Goal: Transaction & Acquisition: Register for event/course

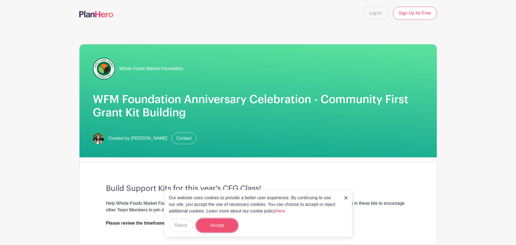
click at [222, 228] on button "Accept" at bounding box center [216, 225] width 41 height 13
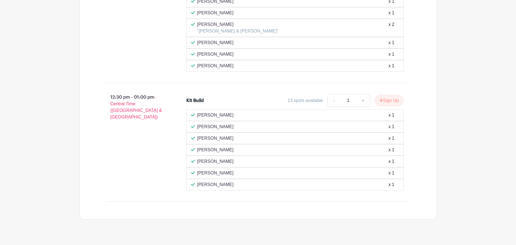
scroll to position [560, 0]
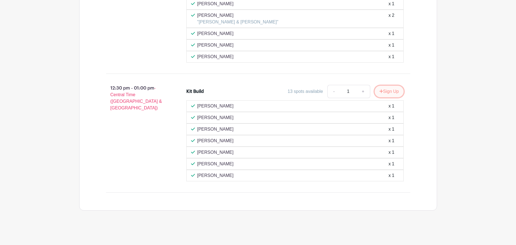
click at [391, 94] on button "Sign Up" at bounding box center [389, 92] width 29 height 12
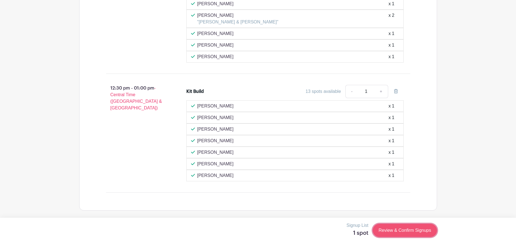
click at [391, 230] on link "Review & Confirm Signups" at bounding box center [405, 230] width 64 height 13
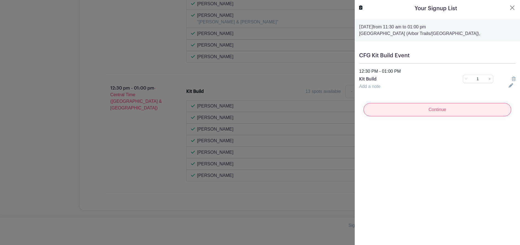
click at [403, 110] on input "Continue" at bounding box center [437, 109] width 148 height 13
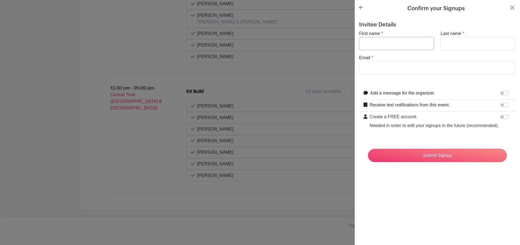
click at [394, 45] on input "First name" at bounding box center [396, 43] width 75 height 13
type input "Jenn"
type input "Darling"
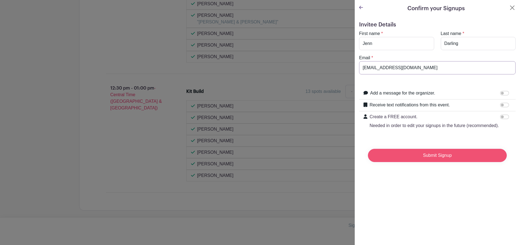
type input "[EMAIL_ADDRESS][DOMAIN_NAME]"
click at [429, 161] on input "Submit Signup" at bounding box center [437, 155] width 139 height 13
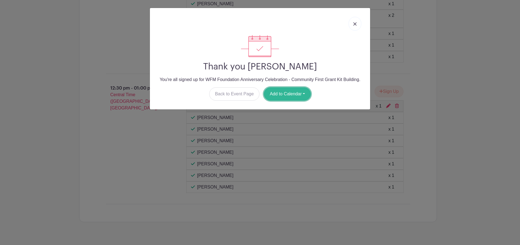
click at [281, 91] on button "Add to Calendar" at bounding box center [287, 93] width 47 height 13
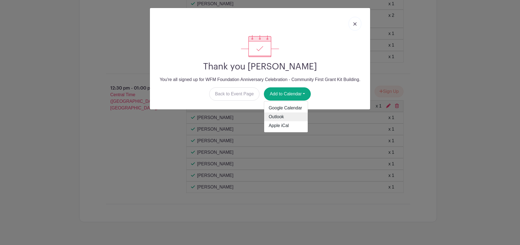
click at [289, 115] on link "Outlook" at bounding box center [286, 117] width 44 height 9
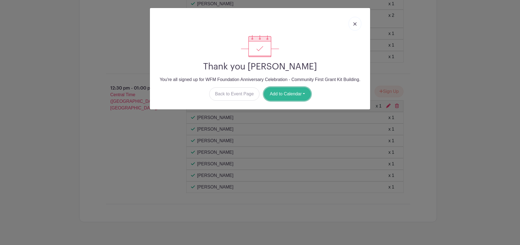
click at [303, 92] on button "Add to Calendar" at bounding box center [287, 93] width 47 height 13
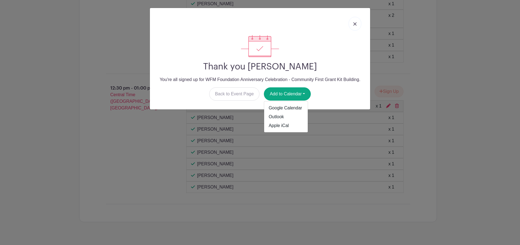
click at [330, 51] on div at bounding box center [259, 46] width 211 height 22
click at [359, 23] on link at bounding box center [355, 24] width 13 height 14
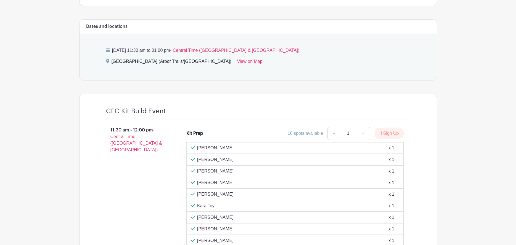
scroll to position [229, 0]
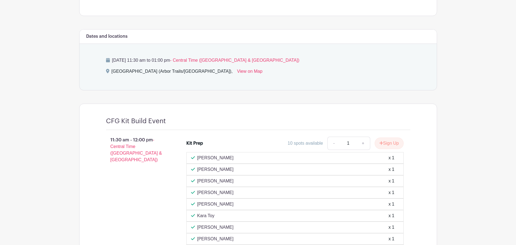
click at [19, 200] on main "Log In Sign Up for Free Whole Foods Market Foundation WFM Foundation Anniversar…" at bounding box center [258, 179] width 516 height 817
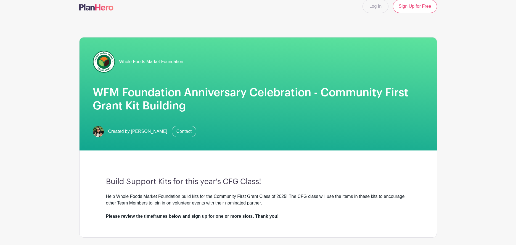
scroll to position [0, 0]
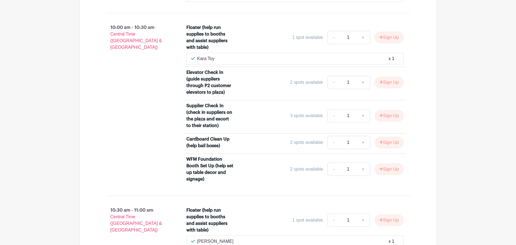
scroll to position [864, 0]
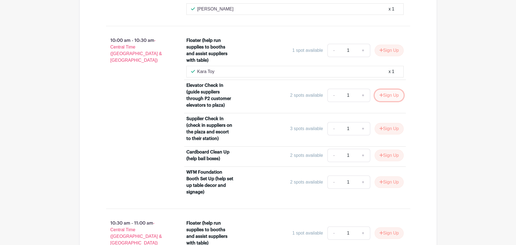
click at [391, 99] on button "Sign Up" at bounding box center [389, 96] width 29 height 12
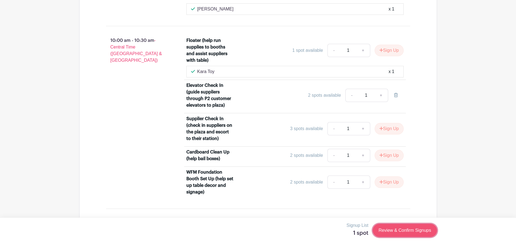
click at [419, 233] on link "Review & Confirm Signups" at bounding box center [405, 230] width 64 height 13
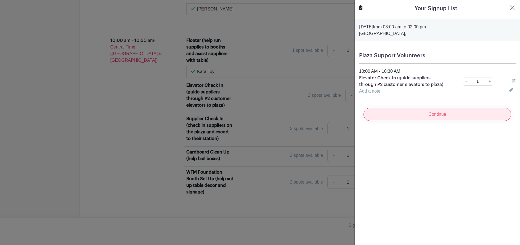
click at [439, 113] on input "Continue" at bounding box center [437, 114] width 148 height 13
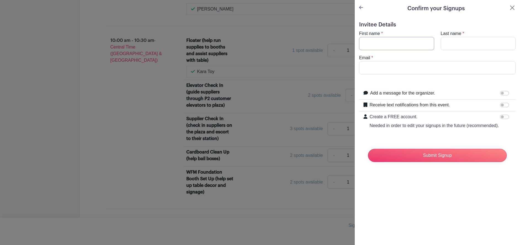
click at [399, 42] on input "First name" at bounding box center [396, 43] width 75 height 13
type input "Jenn"
click at [447, 46] on input "Last name" at bounding box center [478, 43] width 75 height 13
type input "Darling"
click at [422, 66] on input "Email" at bounding box center [437, 67] width 156 height 13
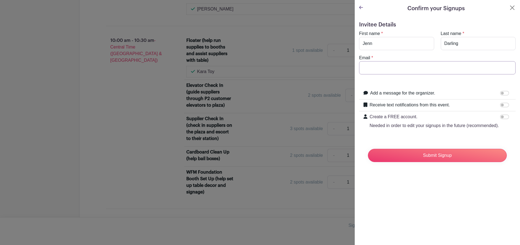
type input "[EMAIL_ADDRESS][DOMAIN_NAME]"
click at [448, 162] on input "Submit Signup" at bounding box center [437, 155] width 139 height 13
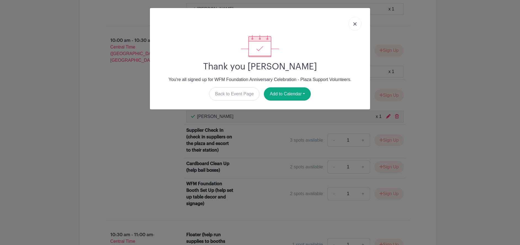
click at [355, 20] on link at bounding box center [355, 24] width 13 height 14
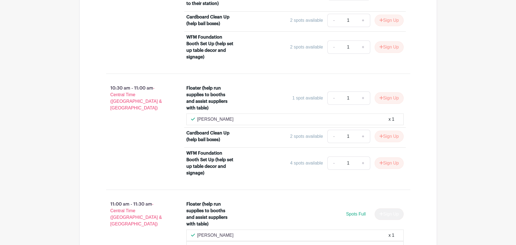
scroll to position [1002, 0]
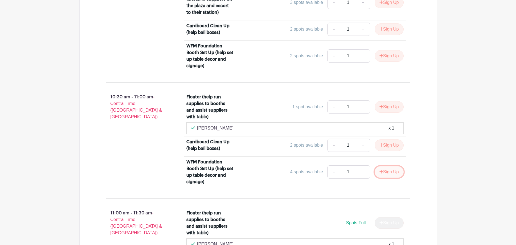
click at [382, 173] on button "Sign Up" at bounding box center [389, 172] width 29 height 12
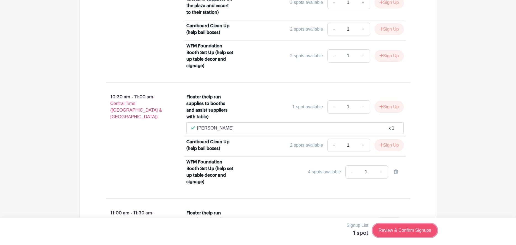
click at [399, 229] on link "Review & Confirm Signups" at bounding box center [405, 230] width 64 height 13
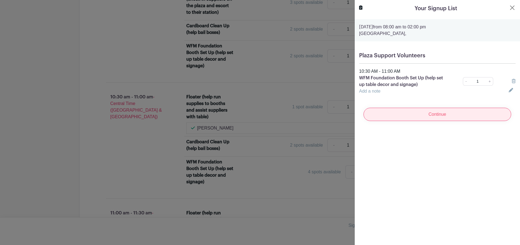
click at [412, 120] on input "Continue" at bounding box center [437, 114] width 148 height 13
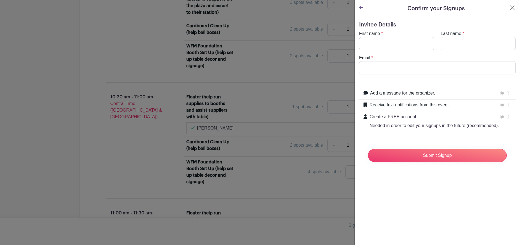
click at [396, 41] on input "First name" at bounding box center [396, 43] width 75 height 13
type input "Jenn"
click at [441, 46] on input "Last name" at bounding box center [478, 43] width 75 height 13
type input "Darling"
click at [406, 65] on input "Email" at bounding box center [437, 67] width 156 height 13
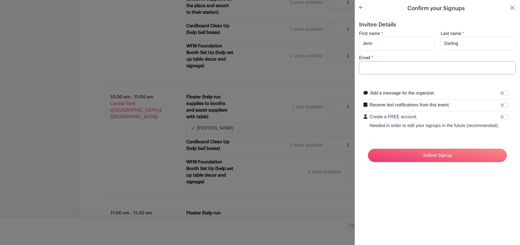
type input "[EMAIL_ADDRESS][DOMAIN_NAME]"
click at [426, 159] on input "Submit Signup" at bounding box center [437, 155] width 139 height 13
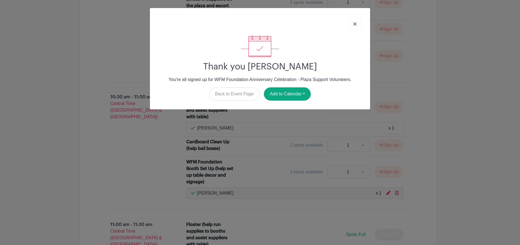
click at [351, 20] on link at bounding box center [355, 24] width 13 height 14
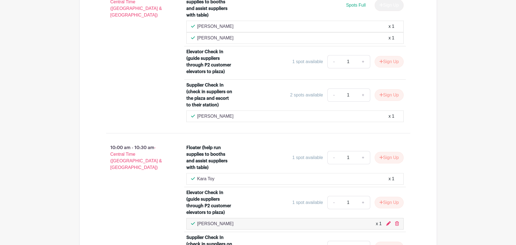
scroll to position [750, 0]
